Goal: Complete application form: Complete application form

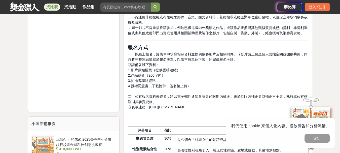
scroll to position [503, 0]
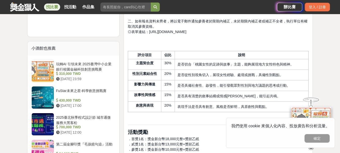
click at [180, 33] on span "https://forms.gle/aNirJr44DfMsGbkx5" at bounding box center [167, 32] width 37 height 4
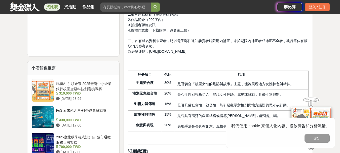
scroll to position [453, 0]
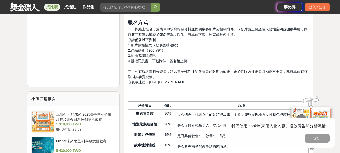
click at [172, 82] on span "https://forms.gle/aNirJr44DfMsGbkx5" at bounding box center [167, 82] width 37 height 4
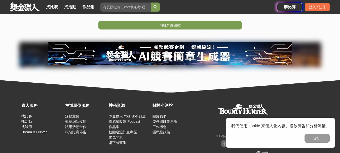
scroll to position [161, 0]
